Goal: Information Seeking & Learning: Understand process/instructions

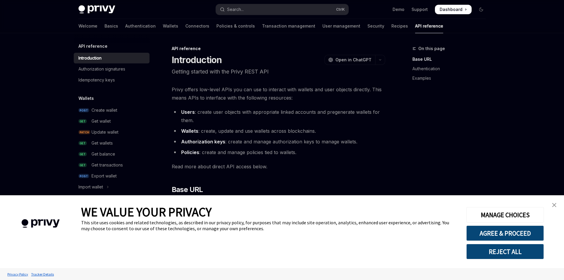
click at [558, 205] on link "close banner" at bounding box center [555, 205] width 12 height 12
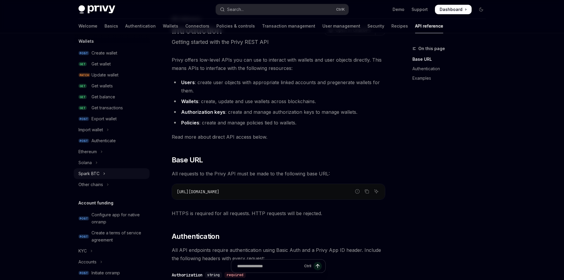
scroll to position [59, 0]
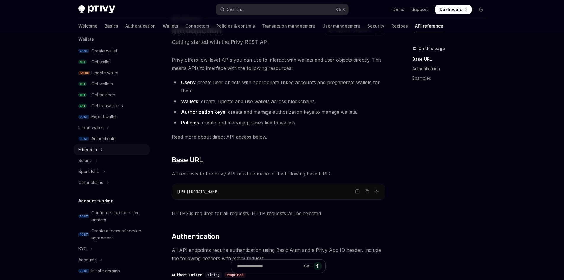
click at [100, 151] on button "Ethereum" at bounding box center [112, 149] width 76 height 11
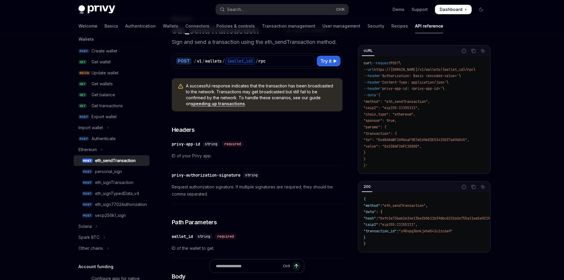
click at [112, 157] on div "eth_sendTransaction" at bounding box center [115, 160] width 41 height 7
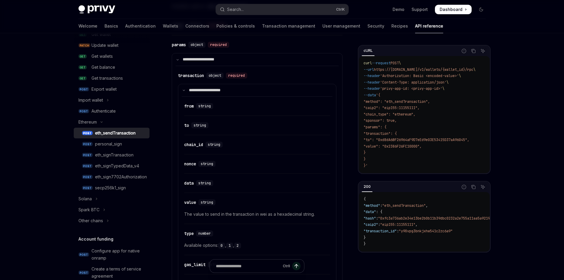
scroll to position [89, 0]
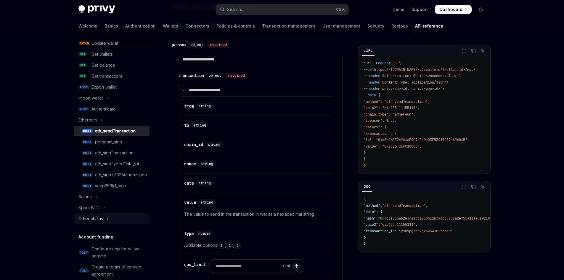
click at [107, 218] on icon "Toggle Other chains section" at bounding box center [108, 218] width 2 height 7
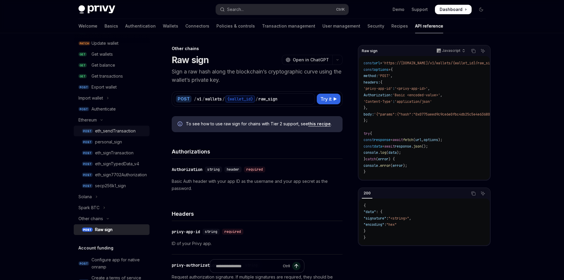
click at [117, 134] on div "eth_sendTransaction" at bounding box center [115, 130] width 41 height 7
type textarea "*"
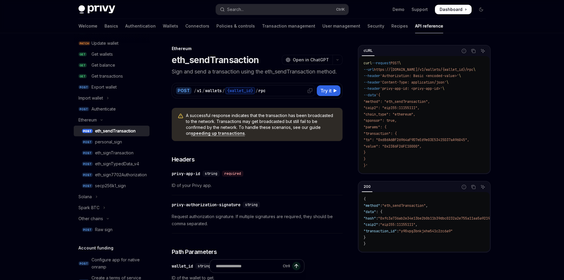
click at [258, 93] on div "/" at bounding box center [257, 91] width 2 height 6
click at [370, 50] on div "cURL" at bounding box center [368, 50] width 13 height 7
click at [387, 52] on div "cURL" at bounding box center [408, 51] width 99 height 10
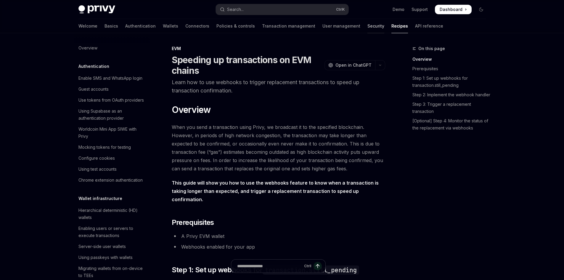
scroll to position [876, 0]
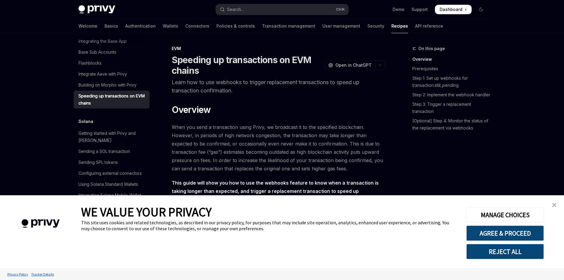
click at [551, 203] on link "close banner" at bounding box center [555, 205] width 12 height 12
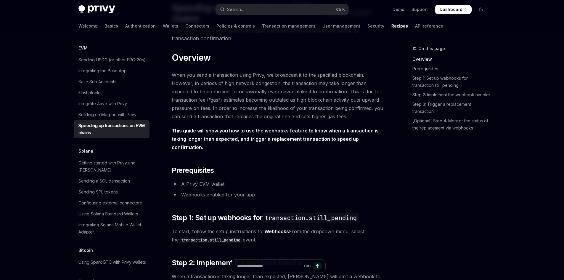
scroll to position [59, 0]
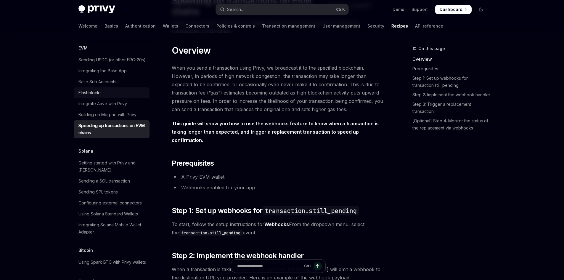
click at [100, 96] on div "Flashblocks" at bounding box center [89, 92] width 23 height 7
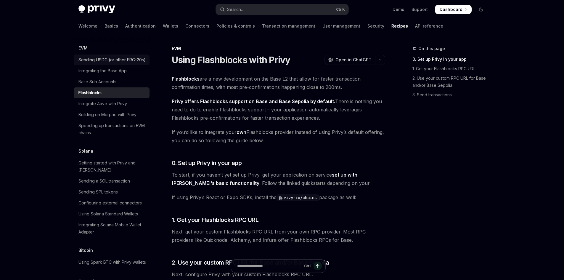
click at [97, 63] on div "Sending USDC (or other ERC-20s)" at bounding box center [111, 59] width 67 height 7
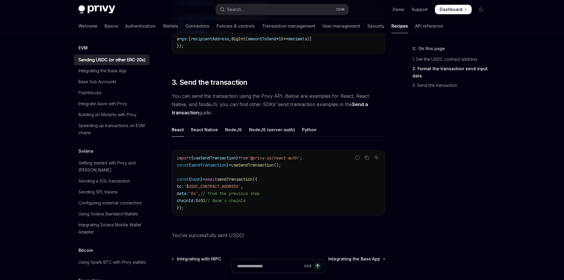
scroll to position [415, 0]
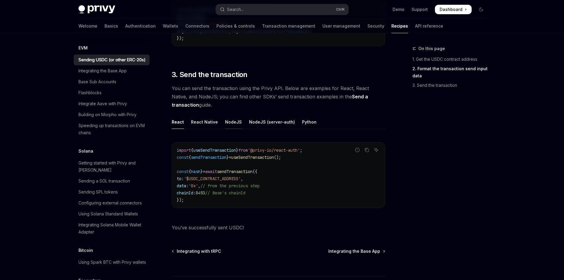
click at [230, 122] on div "NodeJS" at bounding box center [233, 122] width 17 height 14
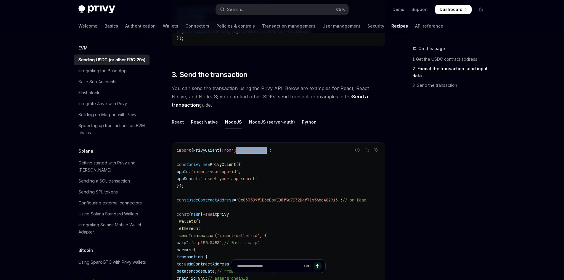
drag, startPoint x: 246, startPoint y: 149, endPoint x: 277, endPoint y: 153, distance: 30.8
click at [277, 153] on code "import { PrivyClient } from '@privy-io/node' ; const privy = new PrivyClient ({…" at bounding box center [279, 225] width 204 height 156
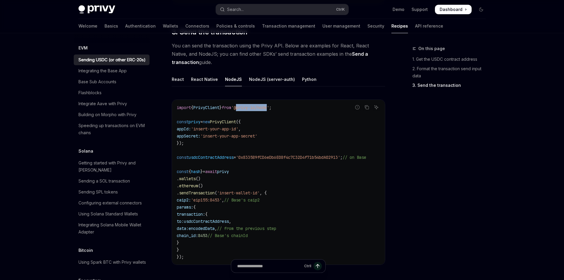
scroll to position [474, 0]
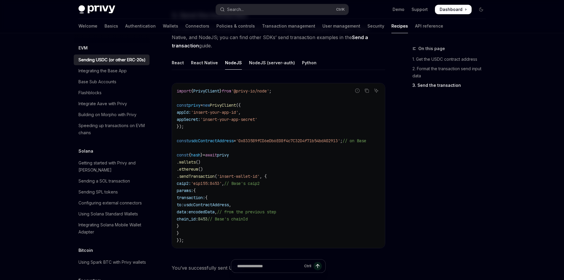
click at [232, 105] on span "PrivyClient" at bounding box center [223, 104] width 26 height 5
copy span "PrivyClient"
click at [260, 66] on div "NodeJS (server-auth)" at bounding box center [272, 63] width 46 height 14
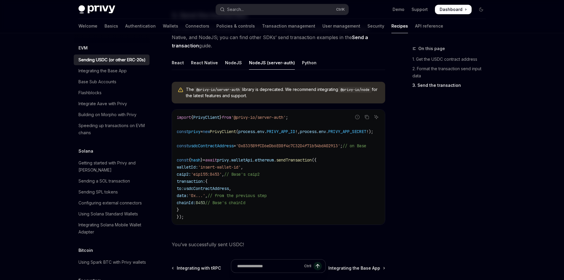
drag, startPoint x: 278, startPoint y: 228, endPoint x: 281, endPoint y: 229, distance: 3.1
click at [281, 229] on div "The @privy-io/server-auth library is deprecated. We recommend integrating @priv…" at bounding box center [279, 155] width 214 height 157
click at [229, 64] on div "NodeJS" at bounding box center [233, 63] width 17 height 14
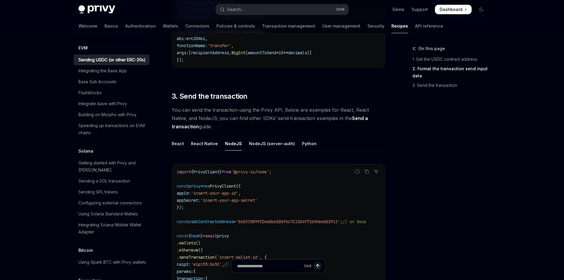
scroll to position [385, 0]
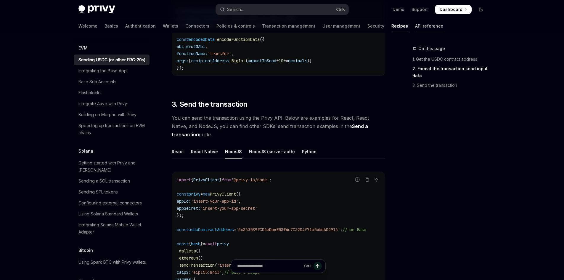
click at [415, 28] on link "API reference" at bounding box center [429, 26] width 28 height 14
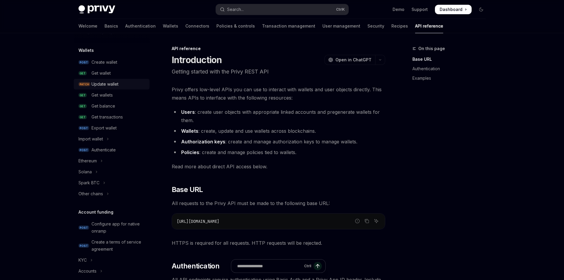
scroll to position [59, 0]
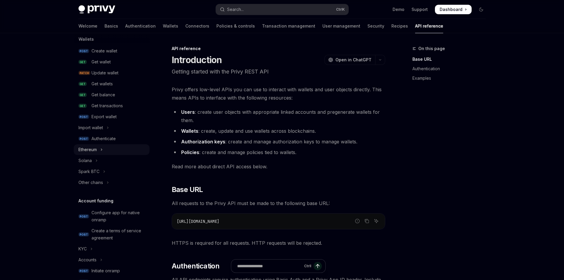
click at [104, 151] on button "Ethereum" at bounding box center [112, 149] width 76 height 11
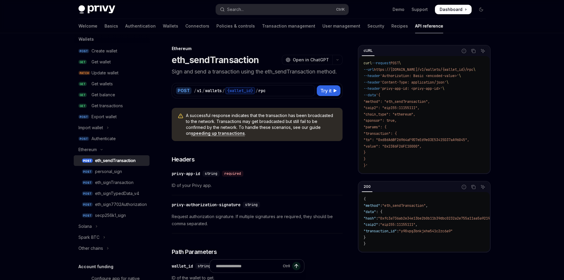
click at [106, 161] on div "eth_sendTransaction" at bounding box center [115, 160] width 41 height 7
drag, startPoint x: 419, startPoint y: 89, endPoint x: 448, endPoint y: 89, distance: 28.4
click at [443, 89] on span "'privy-app-id: <privy-app-id>'" at bounding box center [411, 88] width 62 height 5
drag, startPoint x: 421, startPoint y: 76, endPoint x: 431, endPoint y: 78, distance: 10.8
click at [431, 78] on span "'Authorization: Basic <encoded-value>'" at bounding box center [419, 75] width 79 height 5
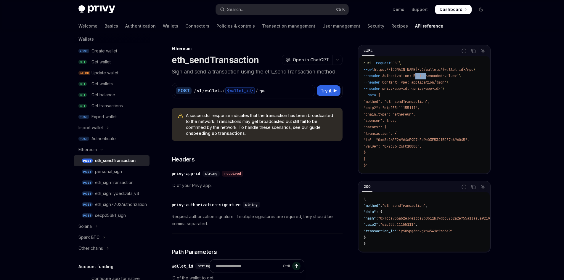
copy span "Basic"
drag, startPoint x: 419, startPoint y: 82, endPoint x: 453, endPoint y: 83, distance: 34.7
click at [447, 83] on span "'Content-Type: application/json'" at bounding box center [413, 82] width 66 height 5
copy span "application/json"
drag, startPoint x: 368, startPoint y: 102, endPoint x: 396, endPoint y: 158, distance: 62.8
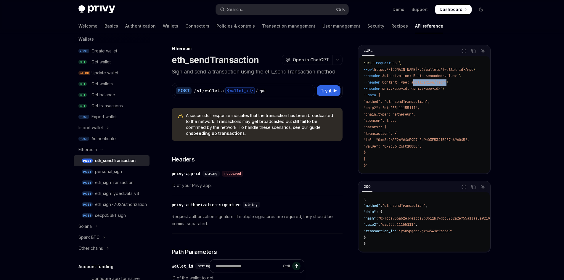
click at [396, 158] on code "curl --request POST \ --url https://api.privy.io/v1/wallets/{wallet_id}/rpc \ -…" at bounding box center [427, 114] width 126 height 109
click at [395, 158] on code "curl --request POST \ --url https://api.privy.io/v1/wallets/{wallet_id}/rpc \ -…" at bounding box center [427, 114] width 126 height 109
drag, startPoint x: 368, startPoint y: 101, endPoint x: 383, endPoint y: 157, distance: 57.4
click at [383, 157] on code "curl --request POST \ --url https://api.privy.io/v1/wallets/{wallet_id}/rpc \ -…" at bounding box center [427, 114] width 126 height 109
copy code ""method": "eth_sendTransaction", "caip2": "eip155:11155111", "chain_type": "eth…"
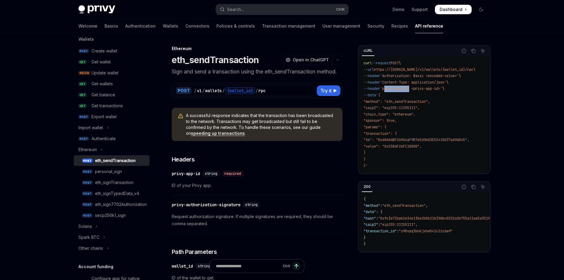
drag, startPoint x: 389, startPoint y: 89, endPoint x: 415, endPoint y: 91, distance: 25.3
click at [415, 91] on span "'privy-app-id: <privy-app-id>'" at bounding box center [411, 88] width 62 height 5
copy span "privy-app-id"
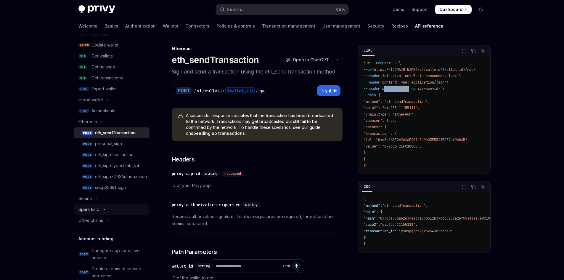
scroll to position [89, 0]
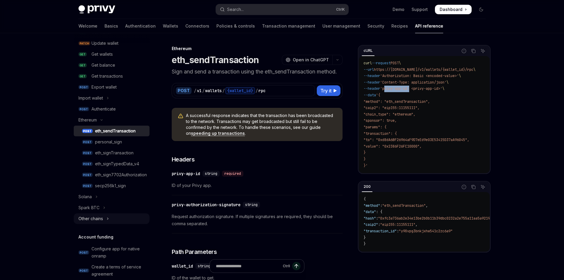
click at [103, 221] on button "Other chains" at bounding box center [112, 218] width 76 height 11
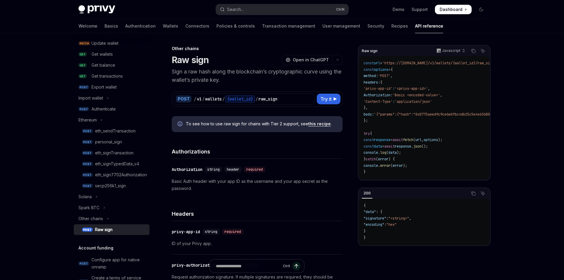
click at [113, 229] on div "Raw sign" at bounding box center [120, 229] width 51 height 7
type textarea "*"
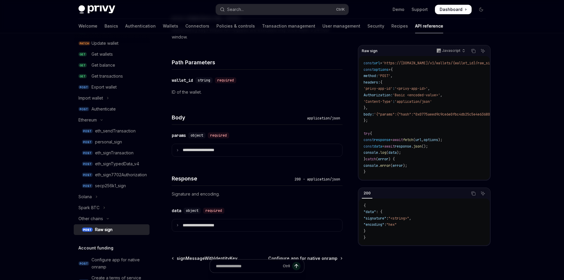
scroll to position [296, 0]
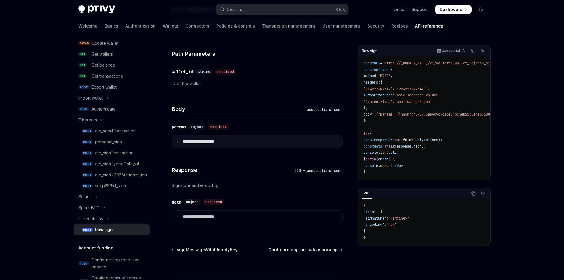
click at [178, 143] on icon at bounding box center [177, 141] width 3 height 3
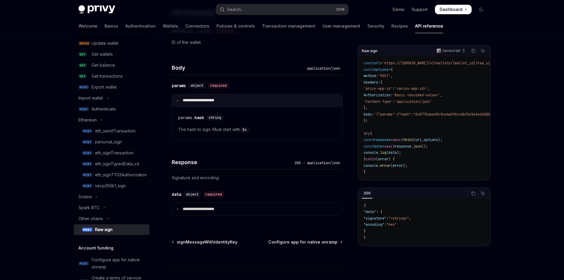
scroll to position [355, 0]
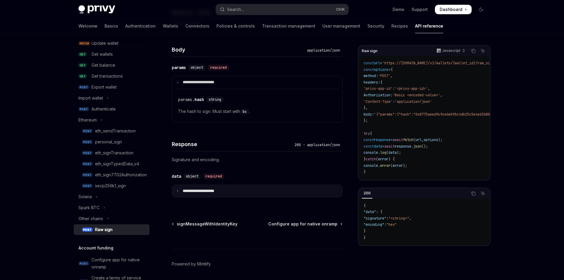
click at [175, 192] on summary "**********" at bounding box center [257, 191] width 170 height 12
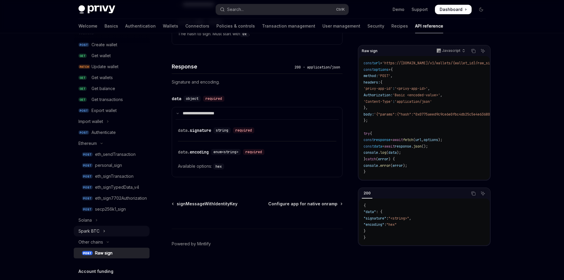
scroll to position [59, 0]
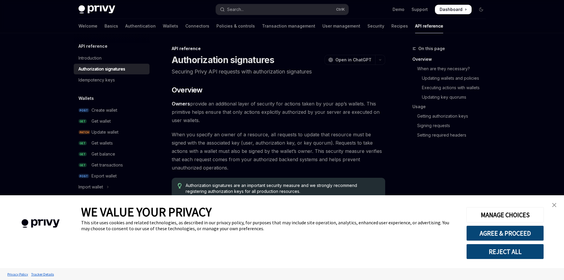
click at [555, 206] on img "close banner" at bounding box center [554, 205] width 4 height 4
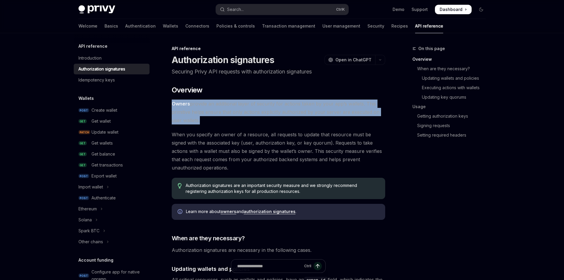
drag, startPoint x: 198, startPoint y: 121, endPoint x: 171, endPoint y: 107, distance: 30.0
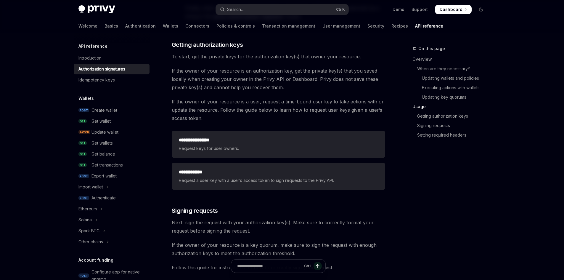
scroll to position [740, 0]
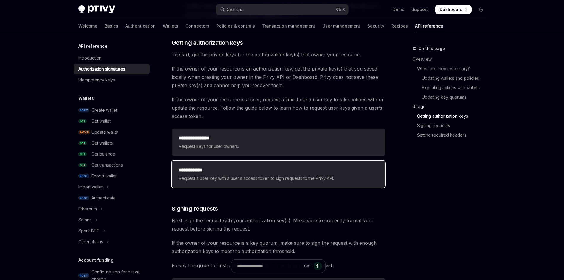
click at [260, 170] on h2 "**********" at bounding box center [278, 169] width 199 height 7
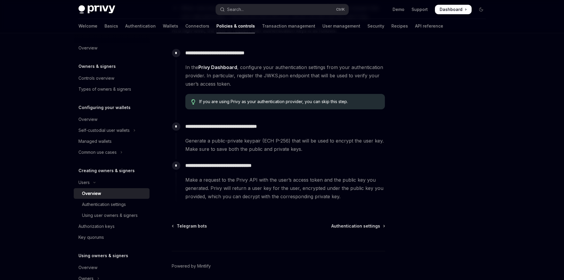
scroll to position [178, 0]
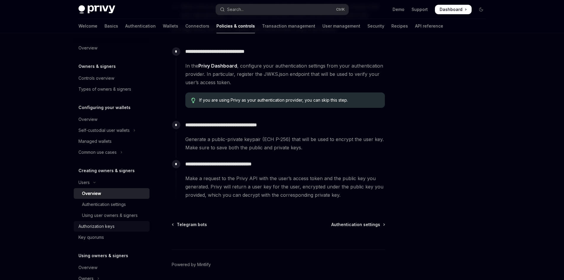
click at [112, 229] on div "Authorization keys" at bounding box center [96, 226] width 36 height 7
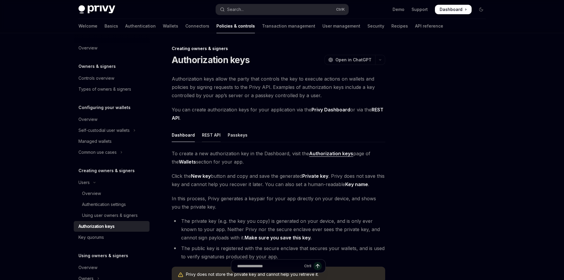
click at [210, 135] on div "REST API" at bounding box center [211, 135] width 19 height 14
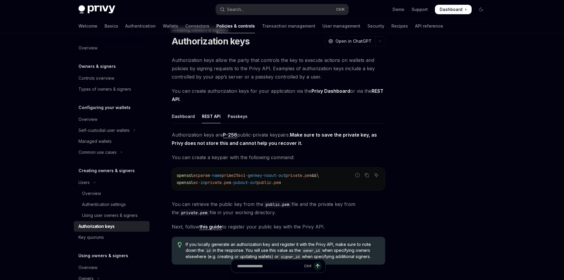
scroll to position [15, 0]
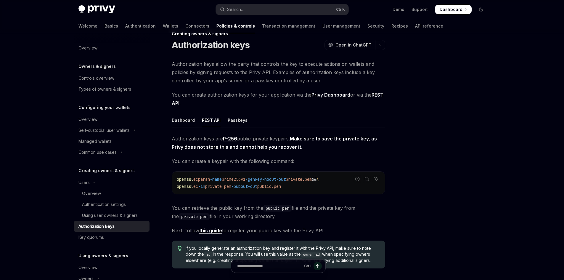
click at [184, 119] on div "Dashboard" at bounding box center [183, 120] width 23 height 14
type textarea "*"
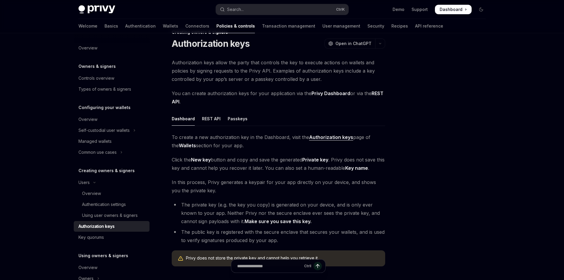
scroll to position [15, 0]
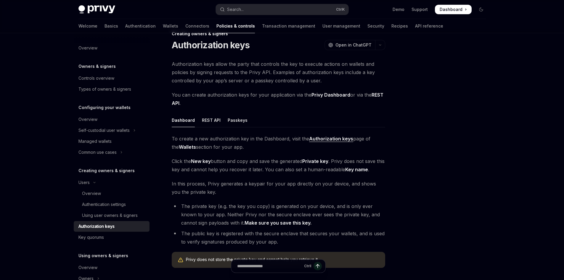
click at [319, 142] on link "Authorization keys" at bounding box center [331, 139] width 44 height 6
